Goal: Task Accomplishment & Management: Manage account settings

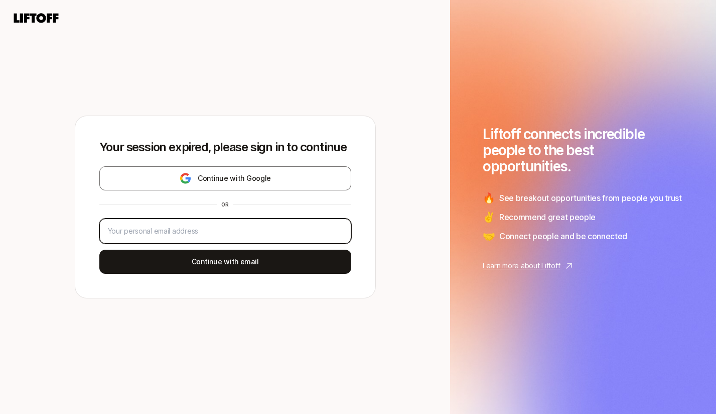
click at [206, 234] on input "email" at bounding box center [225, 231] width 235 height 12
click at [202, 230] on input "email" at bounding box center [225, 231] width 235 height 12
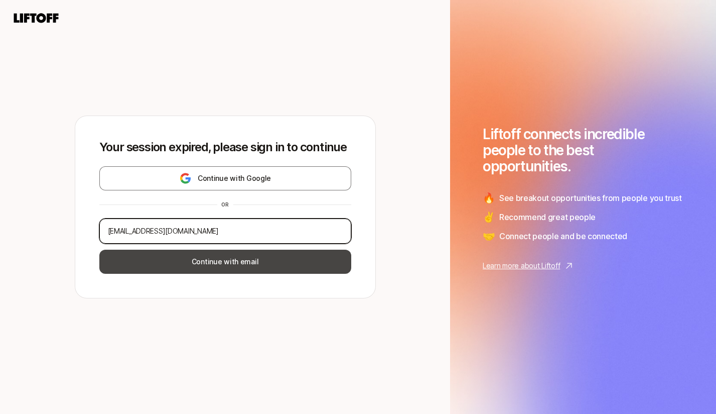
type input "[EMAIL_ADDRESS][DOMAIN_NAME]"
click at [238, 269] on button "Continue with email" at bounding box center [225, 261] width 252 height 24
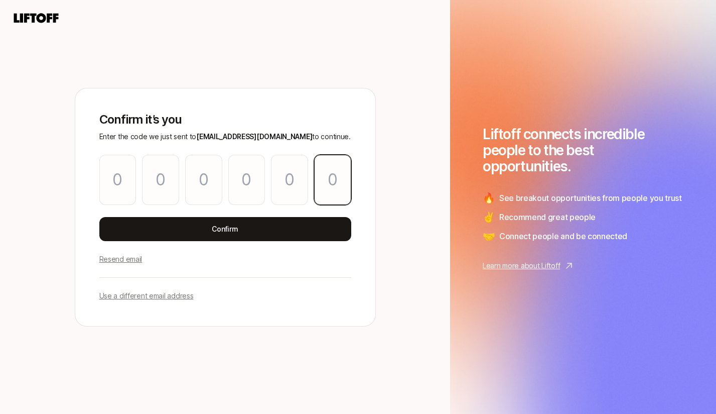
paste input "7"
type input "5"
type input "3"
type input "2"
type input "0"
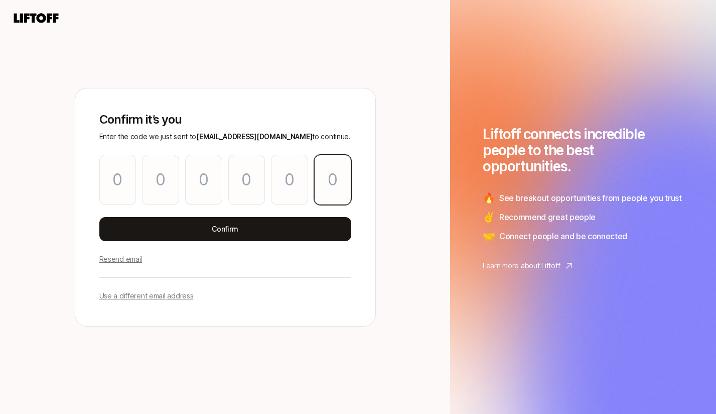
type input "5"
type input "7"
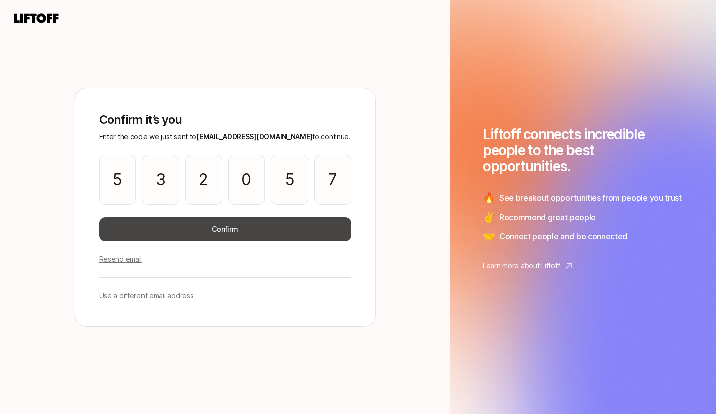
click at [263, 226] on button "Confirm" at bounding box center [225, 229] width 252 height 24
click at [224, 226] on button "Confirm" at bounding box center [225, 229] width 252 height 24
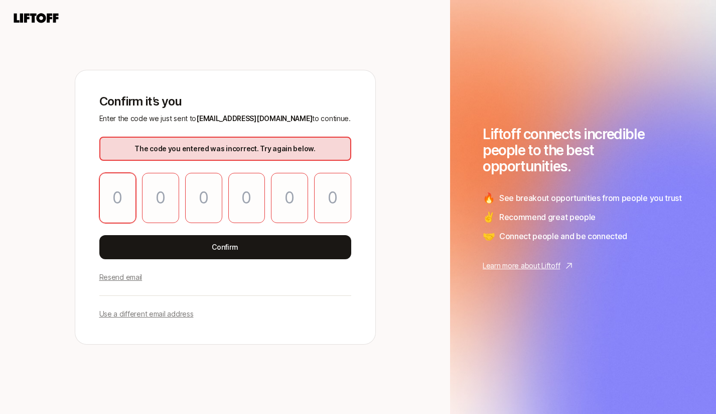
click at [131, 195] on input "Please enter OTP character 1" at bounding box center [117, 198] width 37 height 50
type input "5"
type input "3"
type input "2"
type input "0"
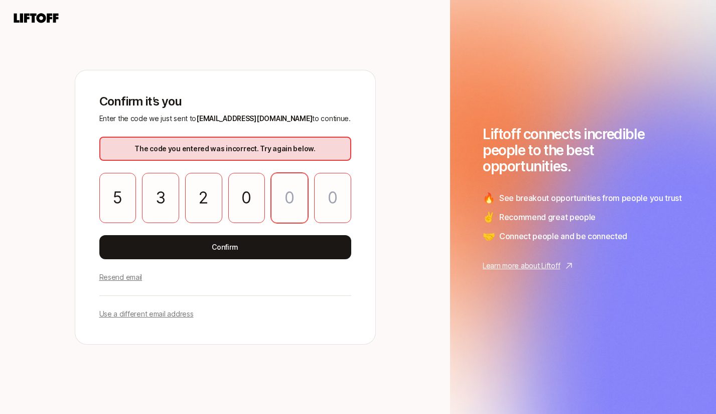
type input "5"
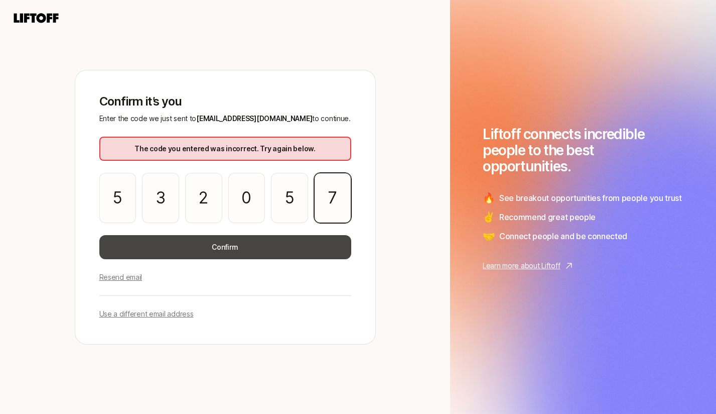
type input "7"
click at [226, 247] on button "Confirm" at bounding box center [225, 247] width 252 height 24
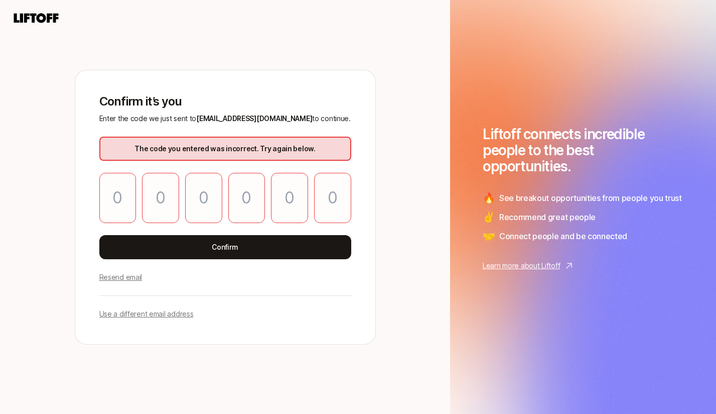
click at [135, 276] on p "Resend email" at bounding box center [120, 277] width 43 height 12
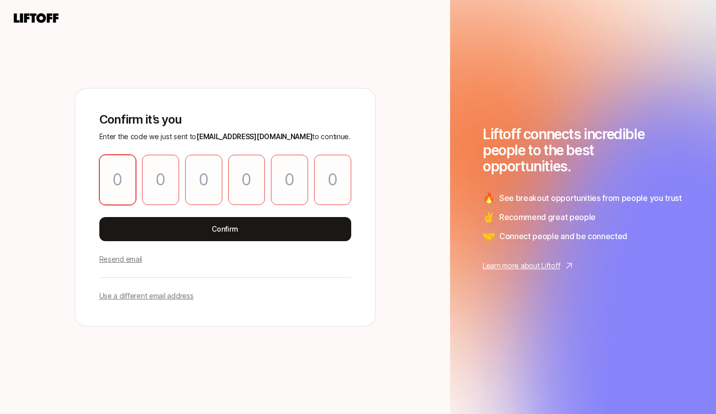
click at [116, 188] on input "Please enter OTP character 1" at bounding box center [117, 180] width 37 height 50
paste input "6"
type input "8"
type input "9"
type input "0"
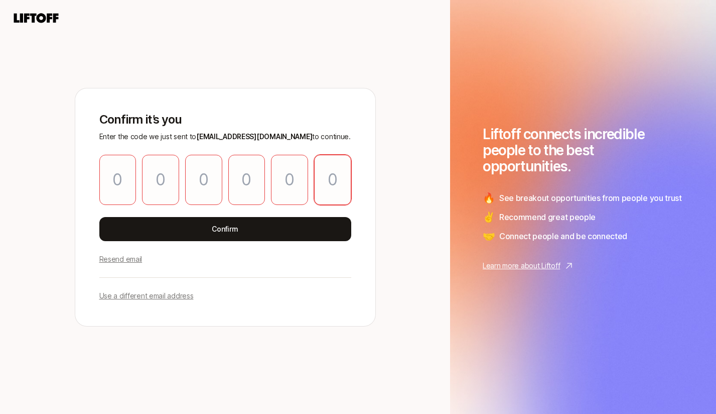
type input "8"
type input "6"
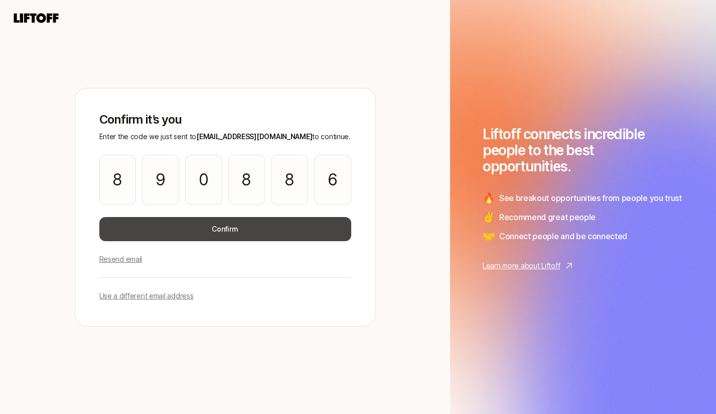
click at [225, 231] on button "Confirm" at bounding box center [225, 229] width 252 height 24
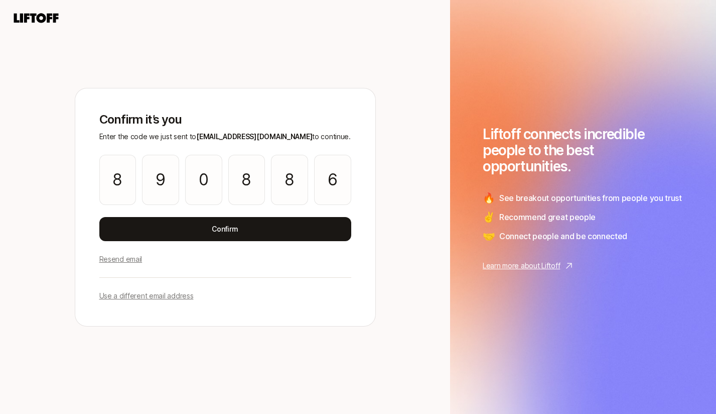
click at [266, 366] on div "Confirm it’s you Enter the code we just sent to [EMAIL_ADDRESS][DOMAIN_NAME] to…" at bounding box center [225, 207] width 450 height 414
click at [340, 179] on input "6" at bounding box center [332, 180] width 37 height 50
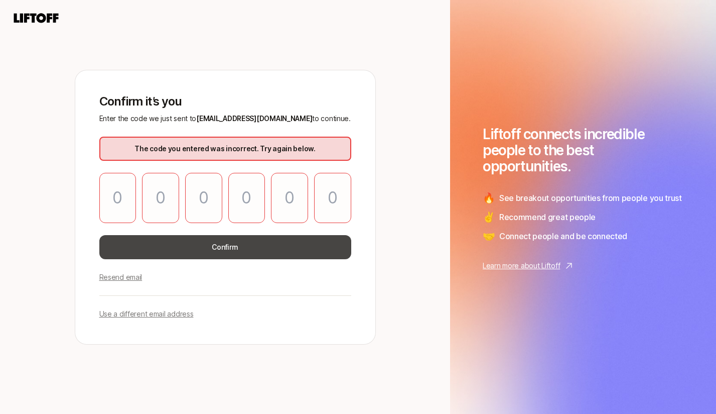
click at [265, 245] on button "Confirm" at bounding box center [225, 247] width 252 height 24
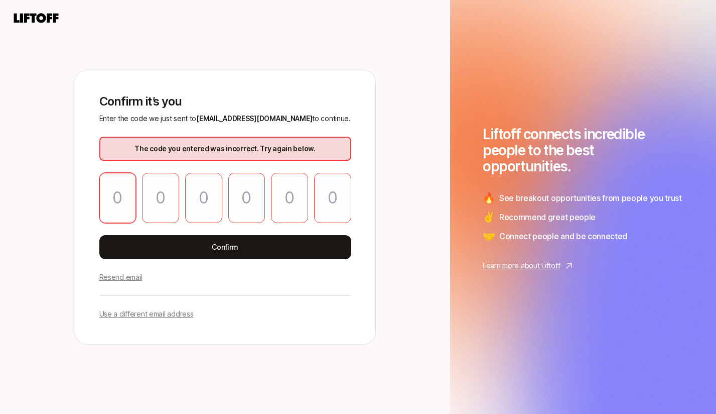
click at [120, 208] on input "Please enter OTP character 1" at bounding box center [117, 198] width 37 height 50
